Goal: Check status: Check status

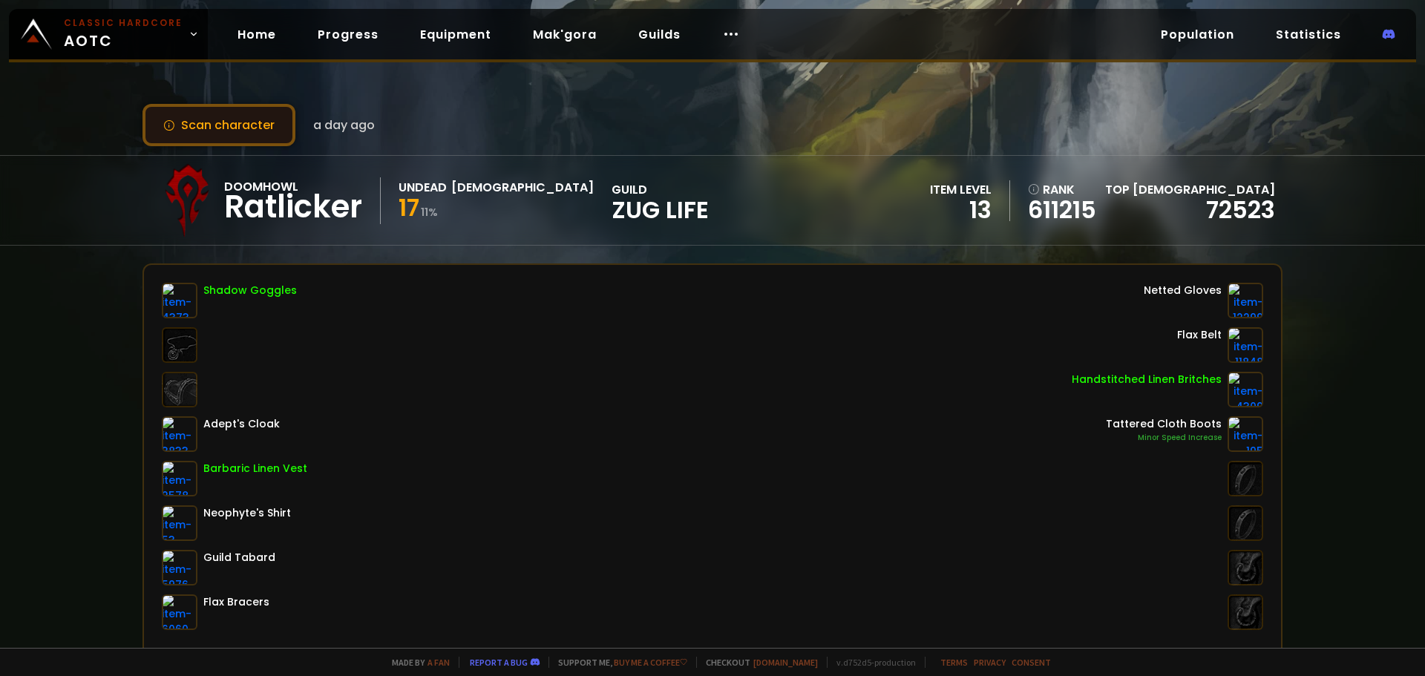
click at [240, 125] on button "Scan character" at bounding box center [219, 125] width 153 height 42
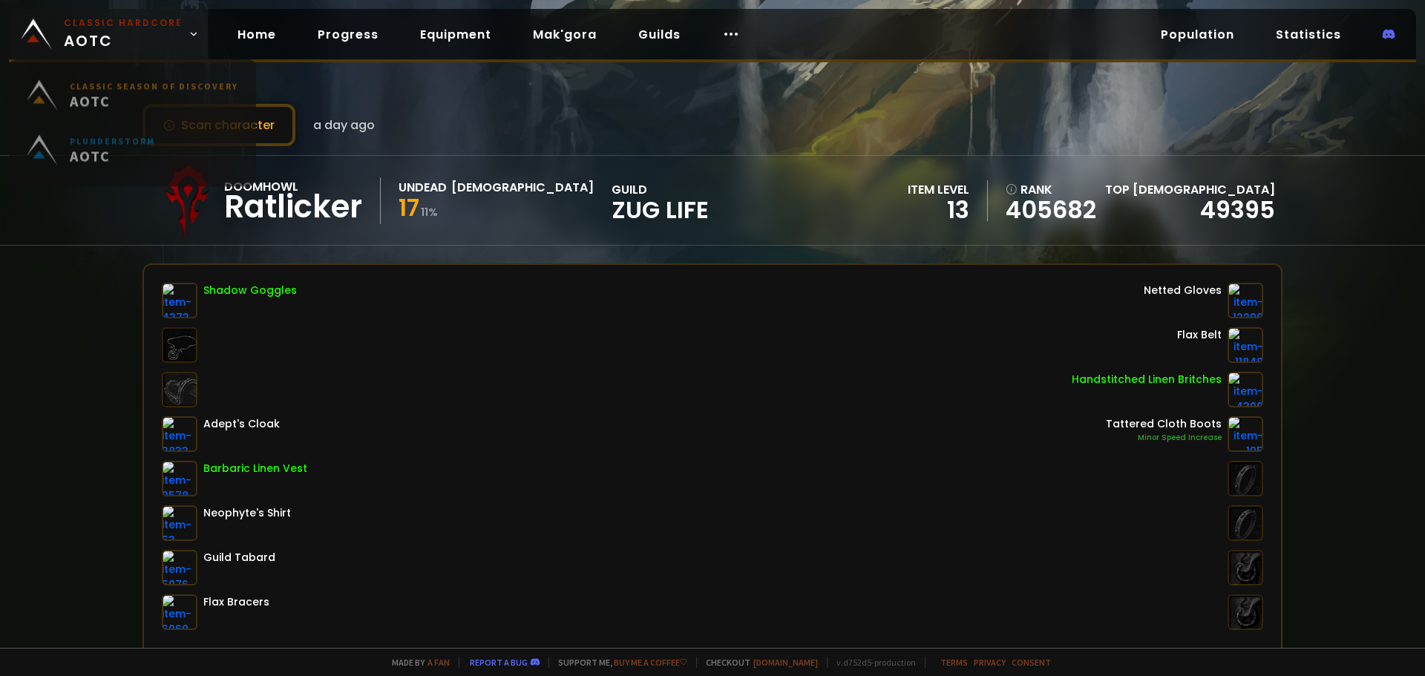
click at [79, 19] on small "Classic Hardcore" at bounding box center [123, 22] width 119 height 13
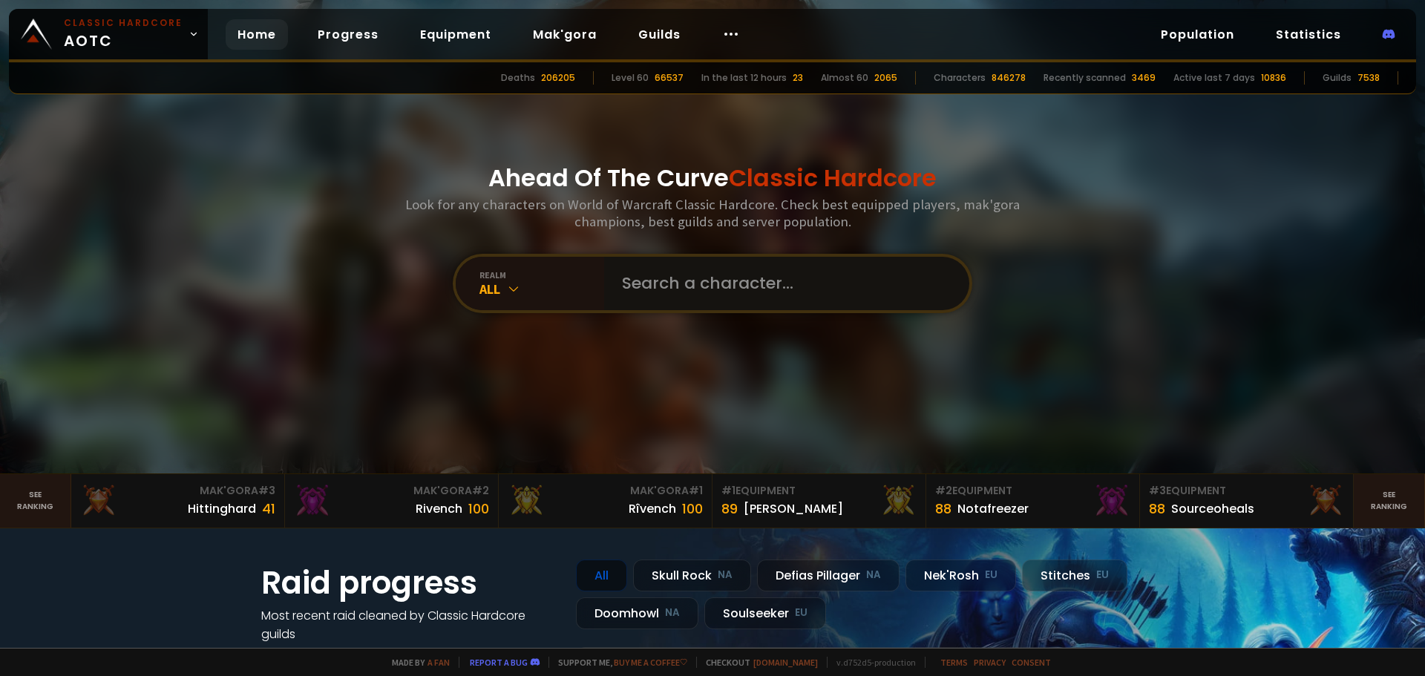
click at [760, 278] on input "text" at bounding box center [782, 283] width 339 height 53
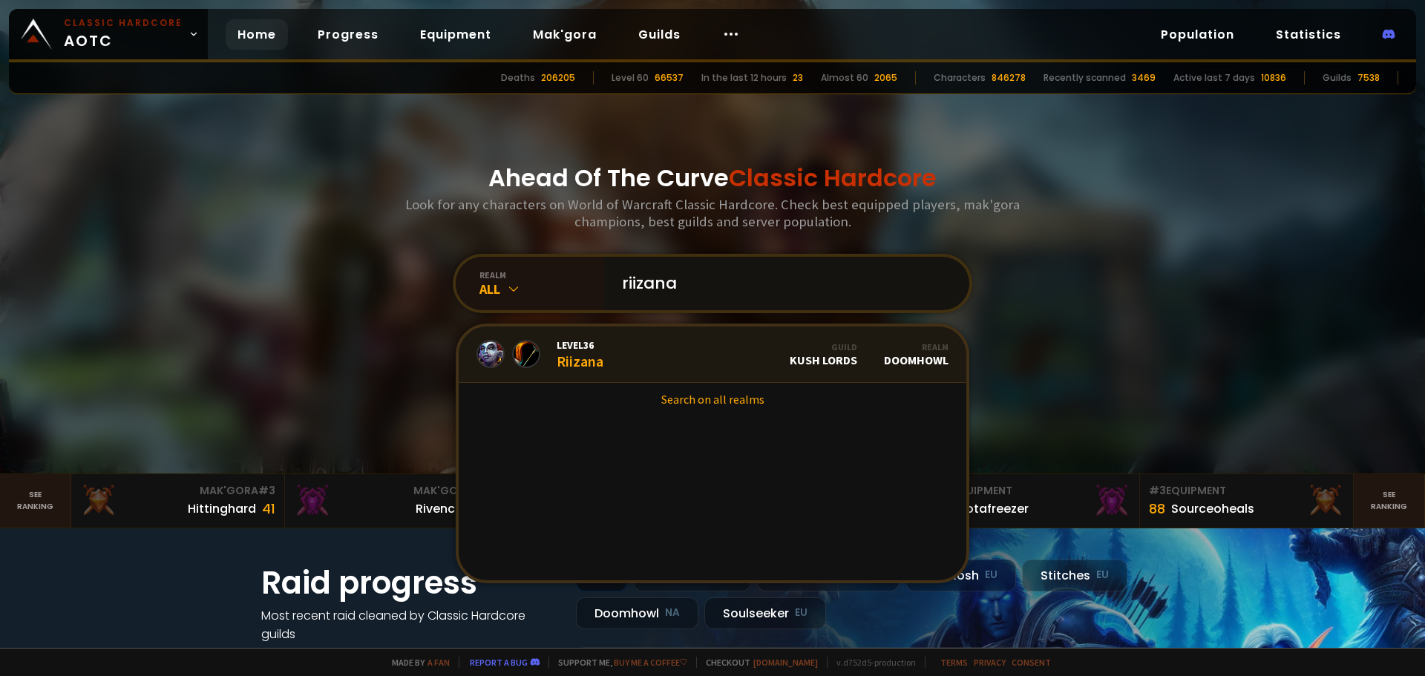
type input "riizana"
click at [562, 362] on div "Level 36 Riizana" at bounding box center [580, 355] width 47 height 32
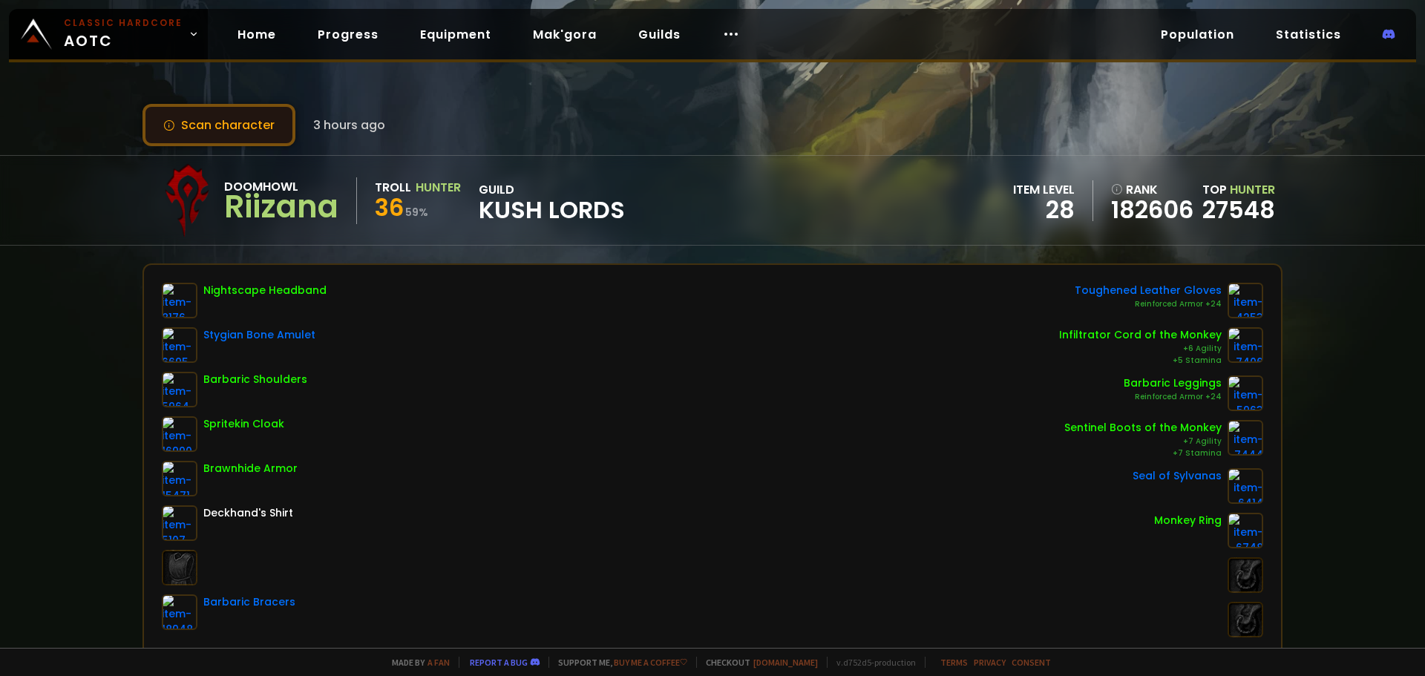
click at [276, 135] on button "Scan character" at bounding box center [219, 125] width 153 height 42
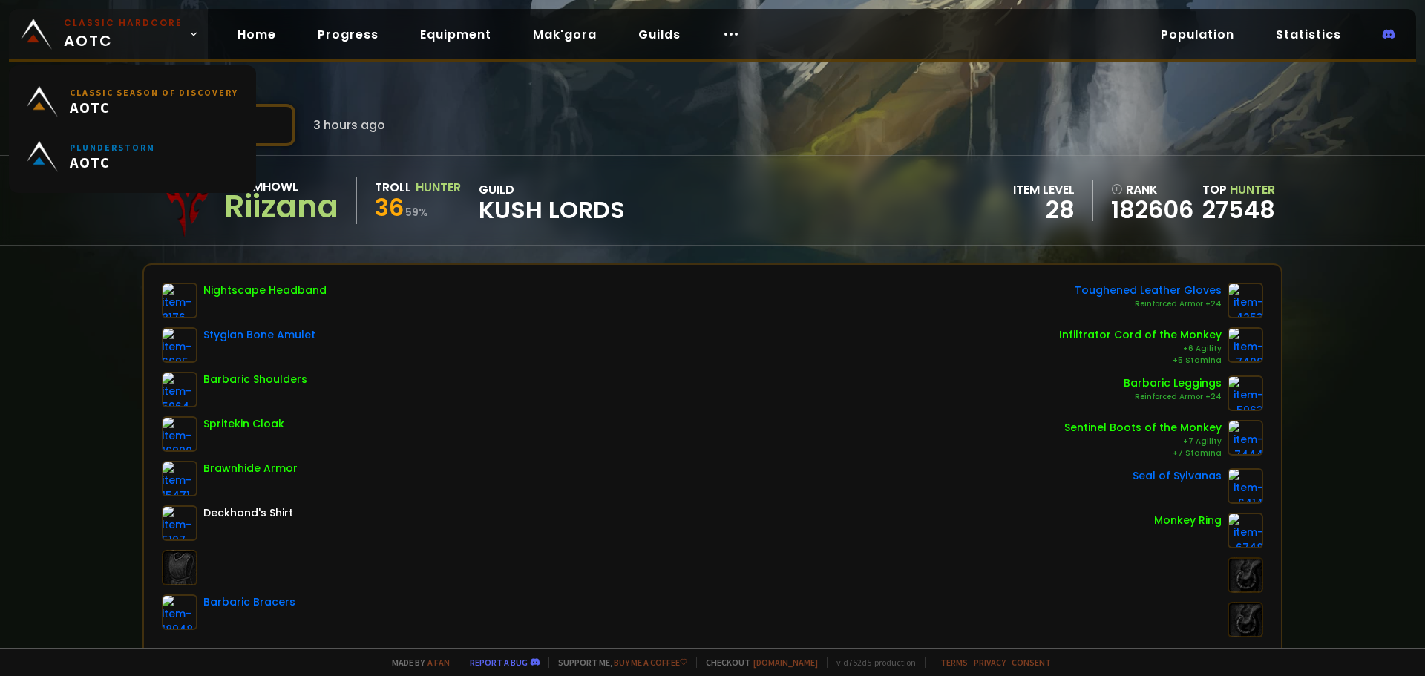
click at [112, 26] on small "Classic Hardcore" at bounding box center [123, 22] width 119 height 13
